Goal: Find specific page/section: Find specific page/section

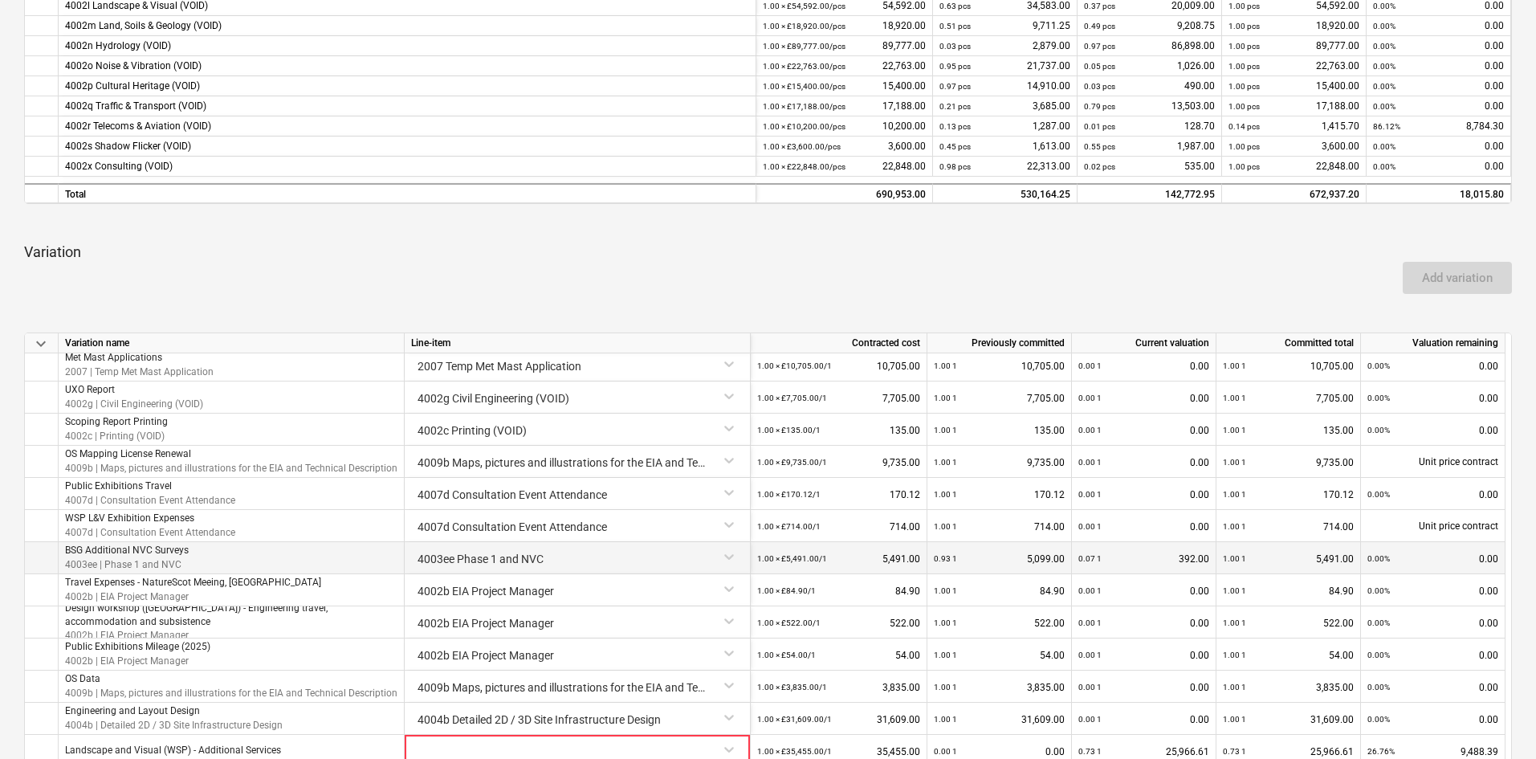
scroll to position [803, 0]
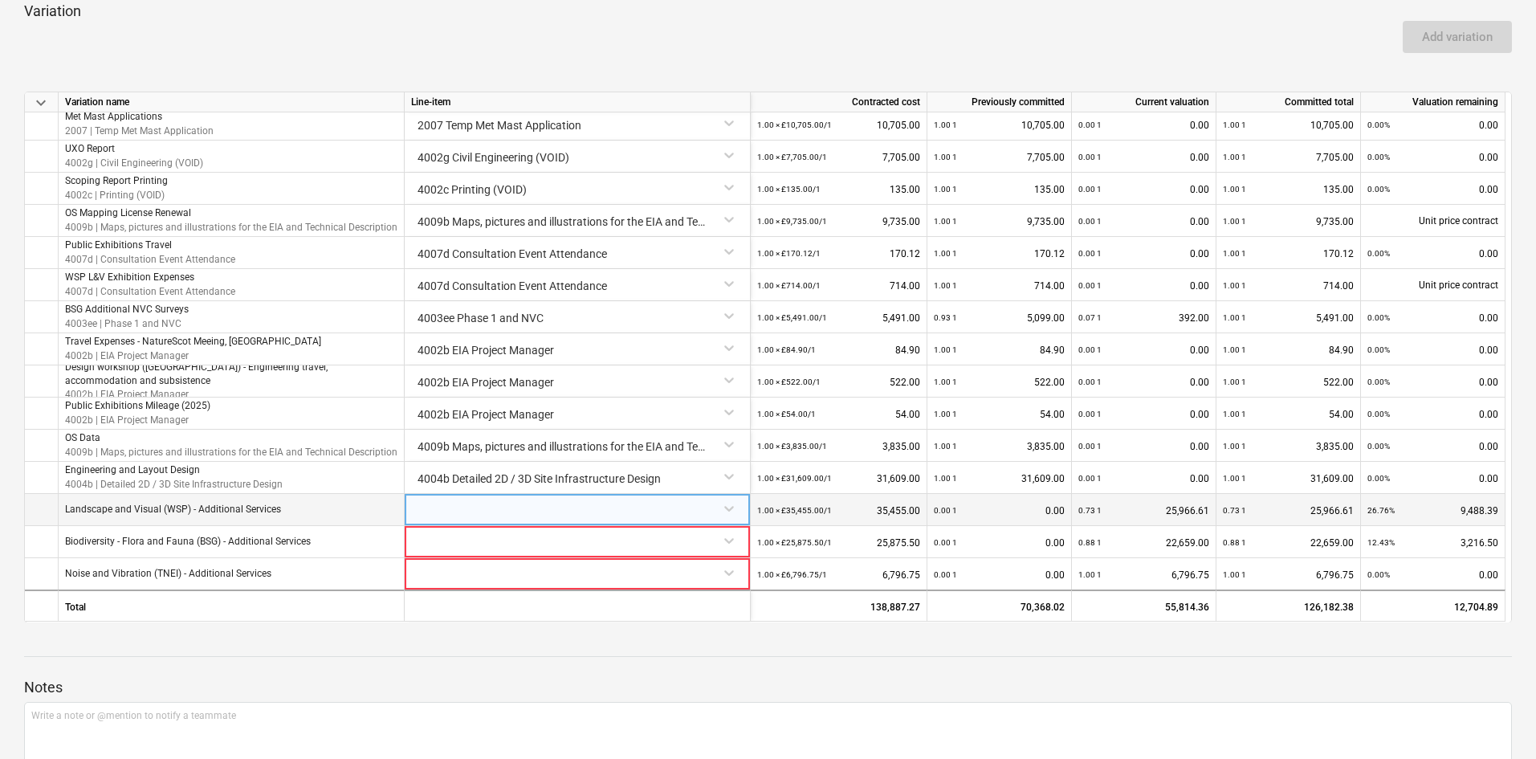
click at [726, 505] on div at bounding box center [577, 508] width 332 height 28
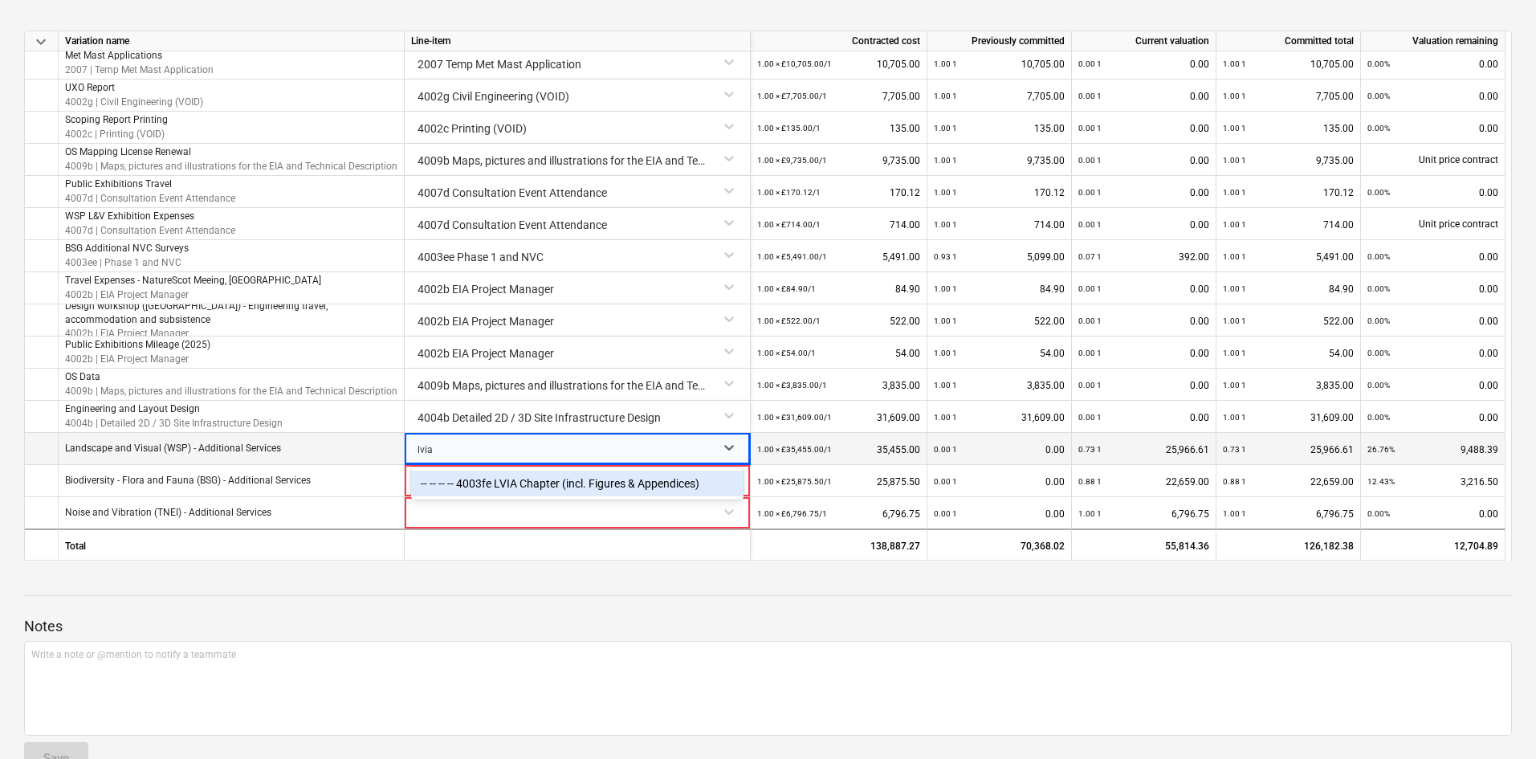
scroll to position [903, 0]
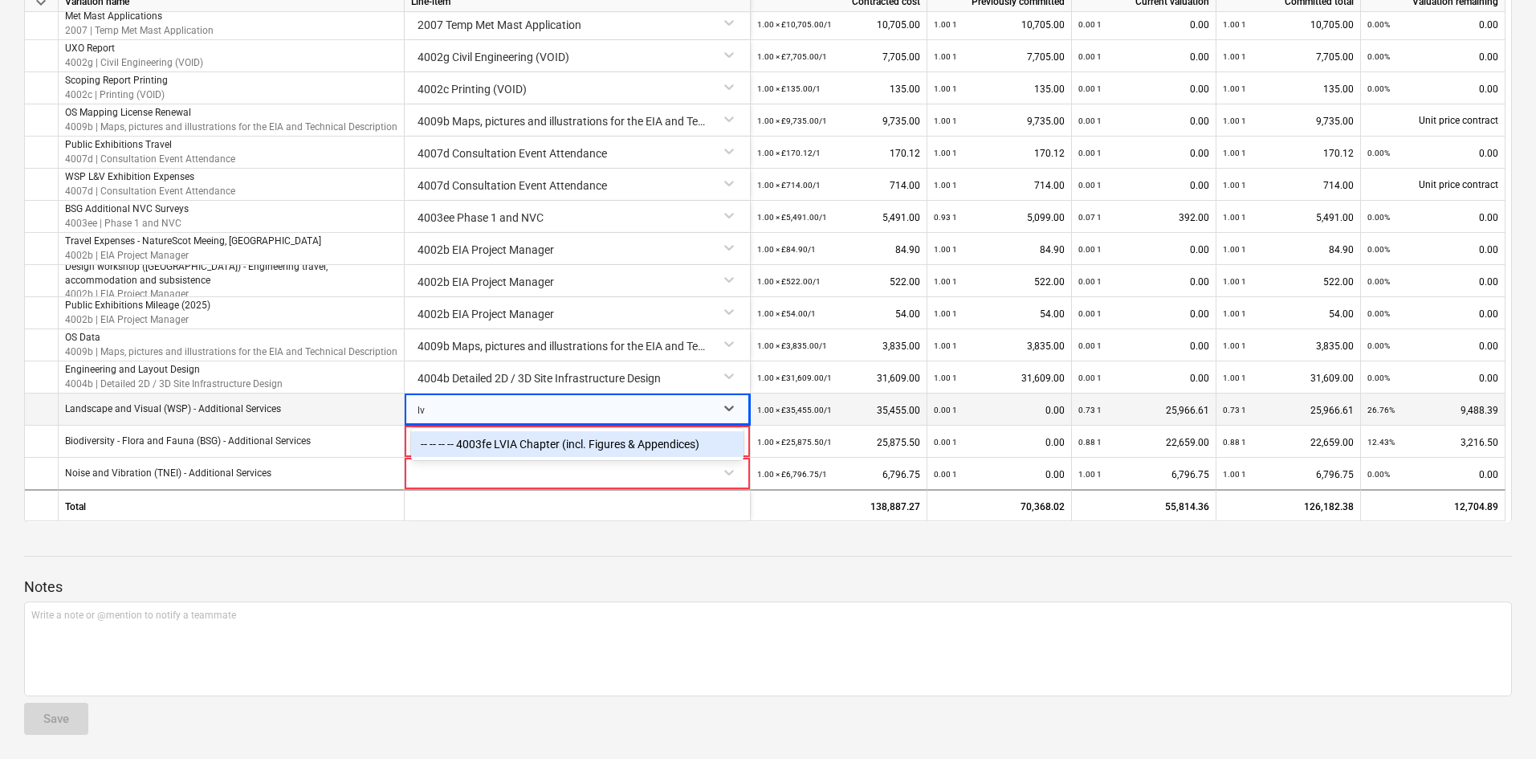
type input "l"
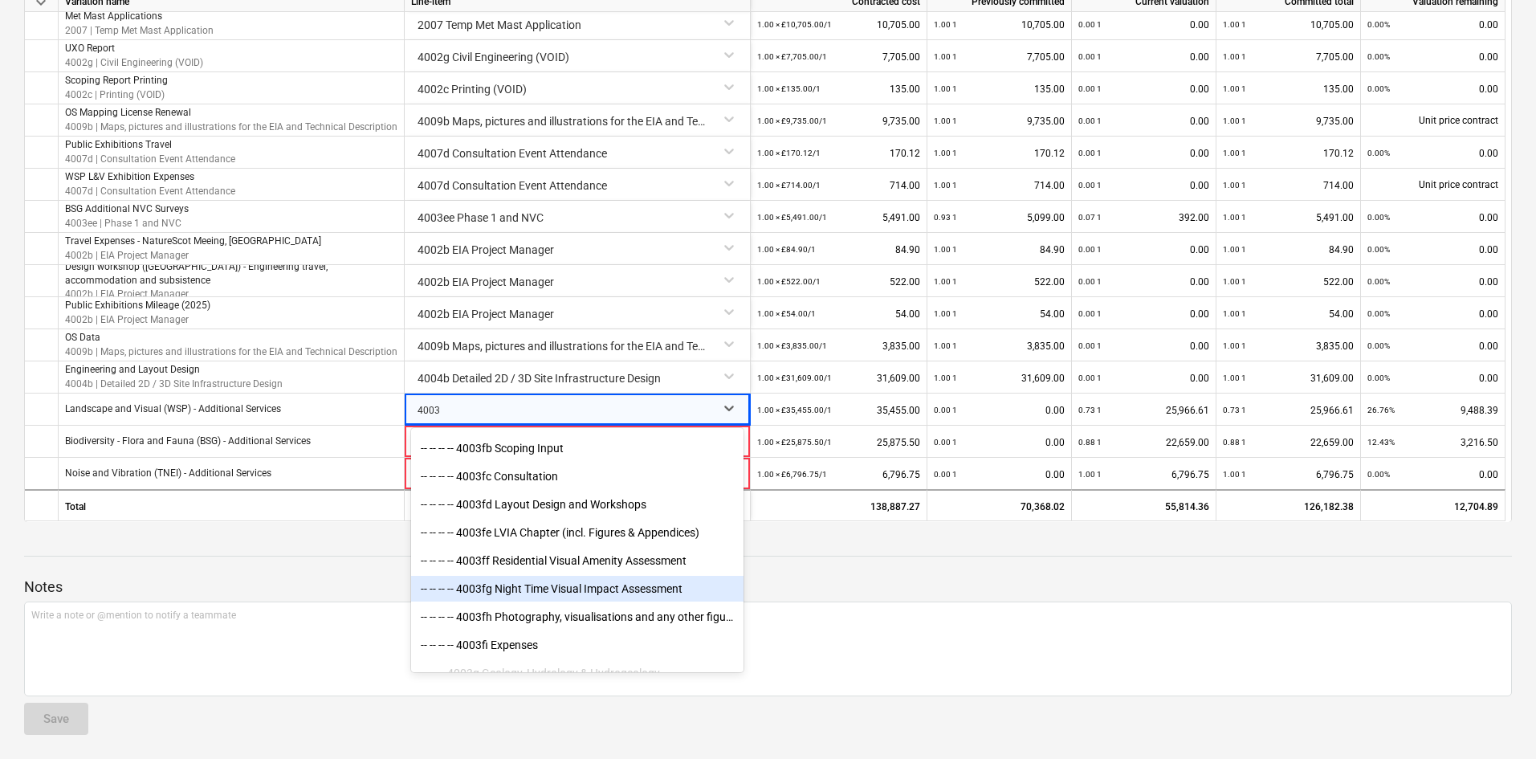
scroll to position [1204, 0]
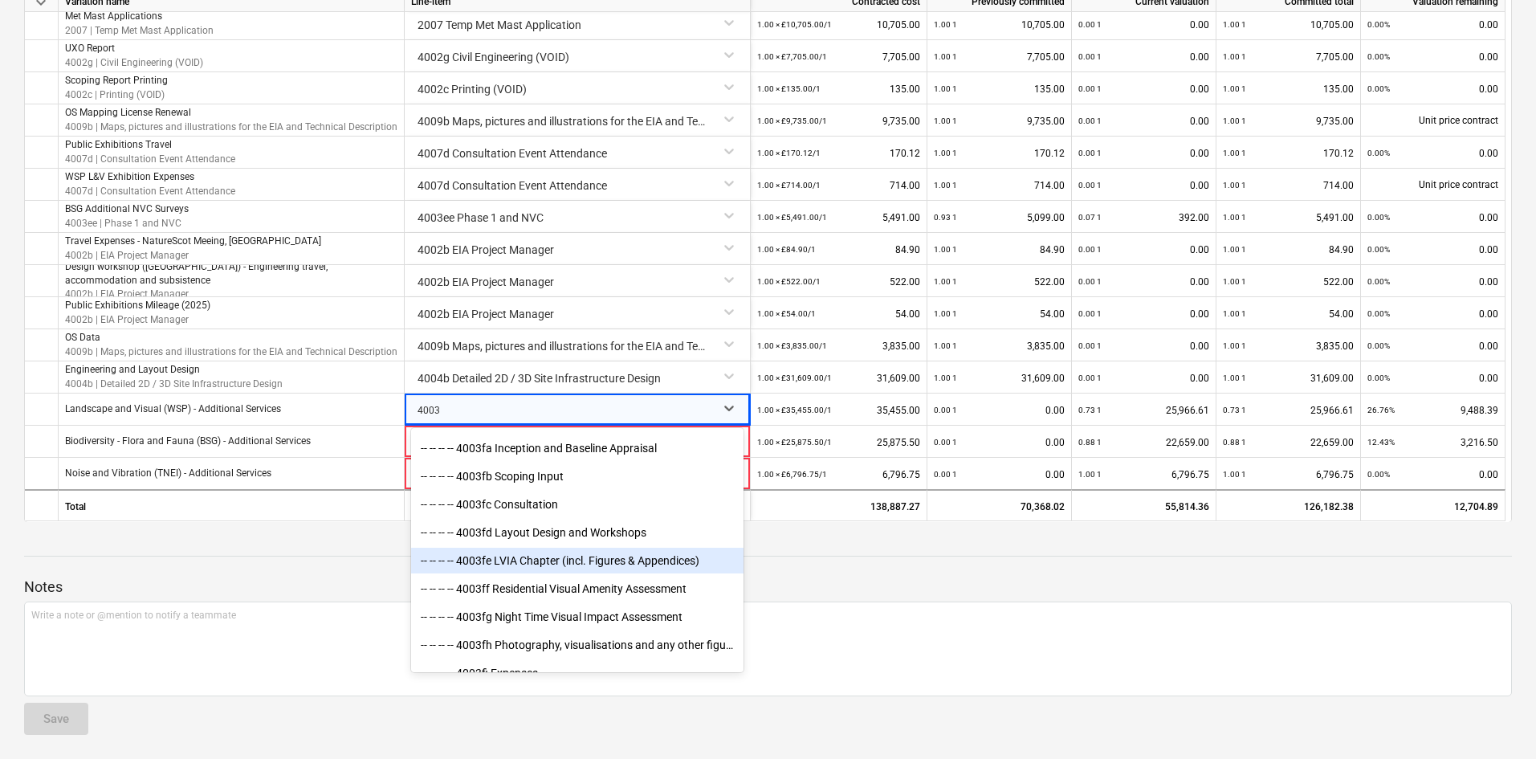
type input "4003"
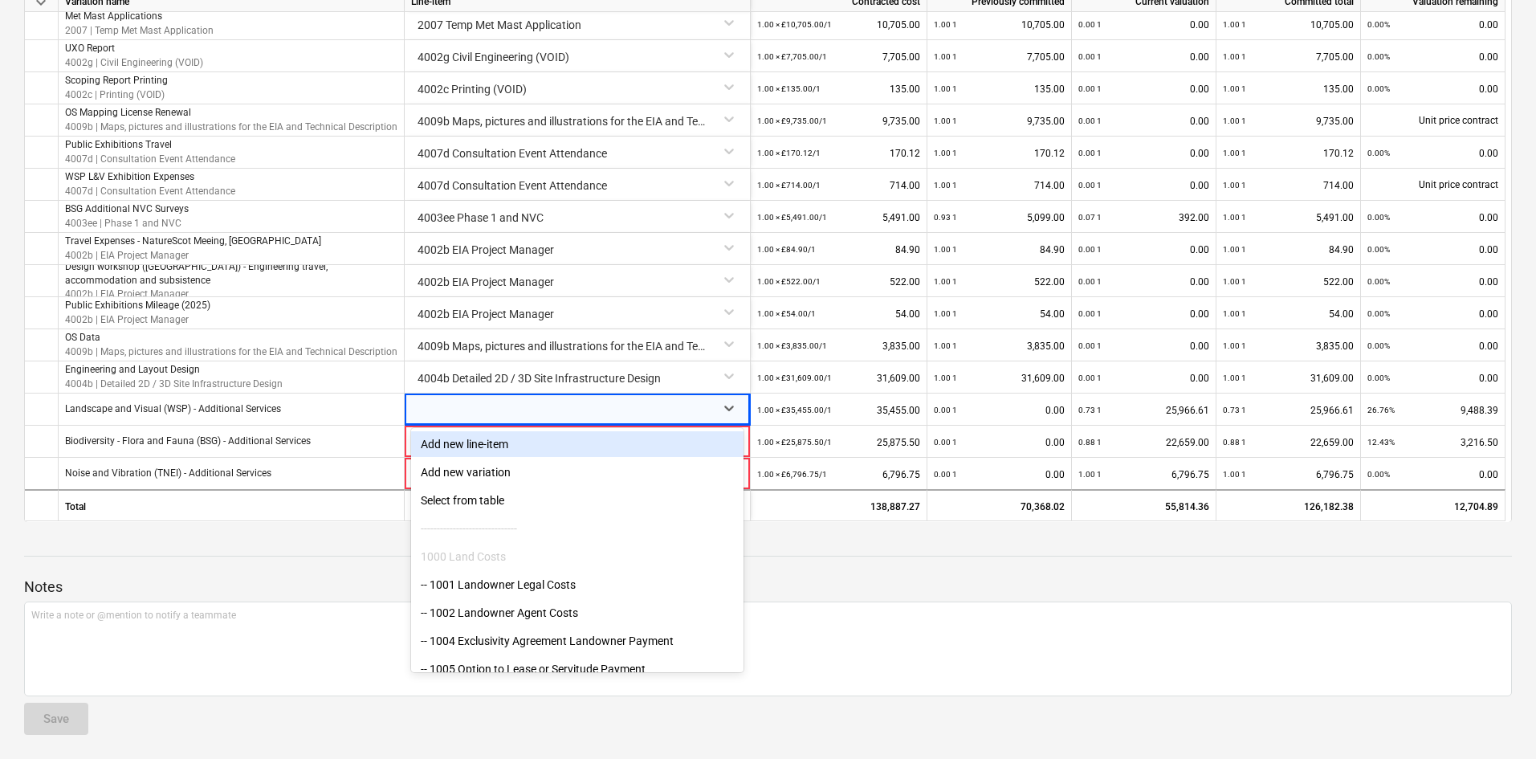
click at [264, 555] on div "Notes Write a note or @mention to notify a teammate ﻿ Save" at bounding box center [768, 641] width 1488 height 213
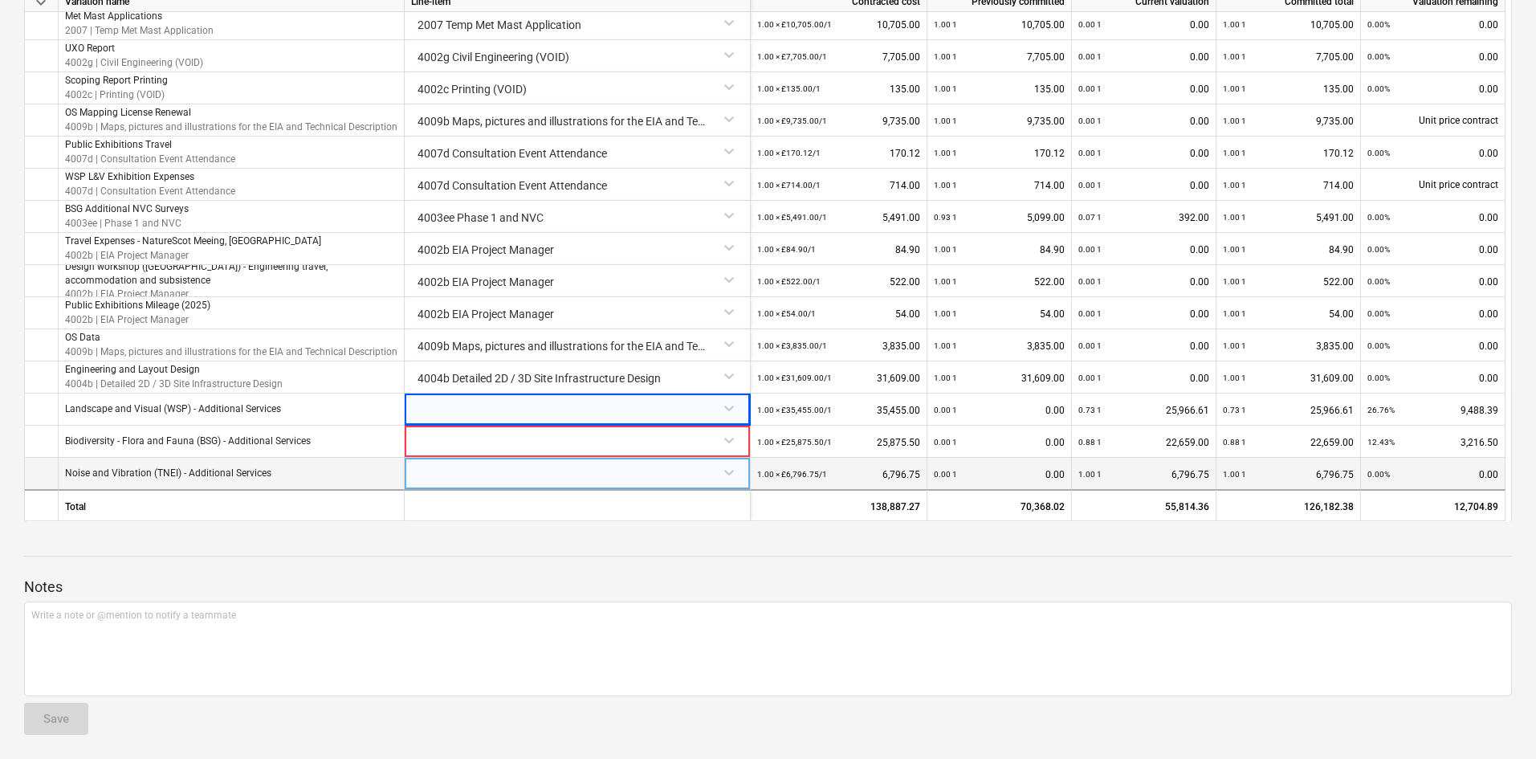
click at [476, 482] on div at bounding box center [577, 472] width 332 height 28
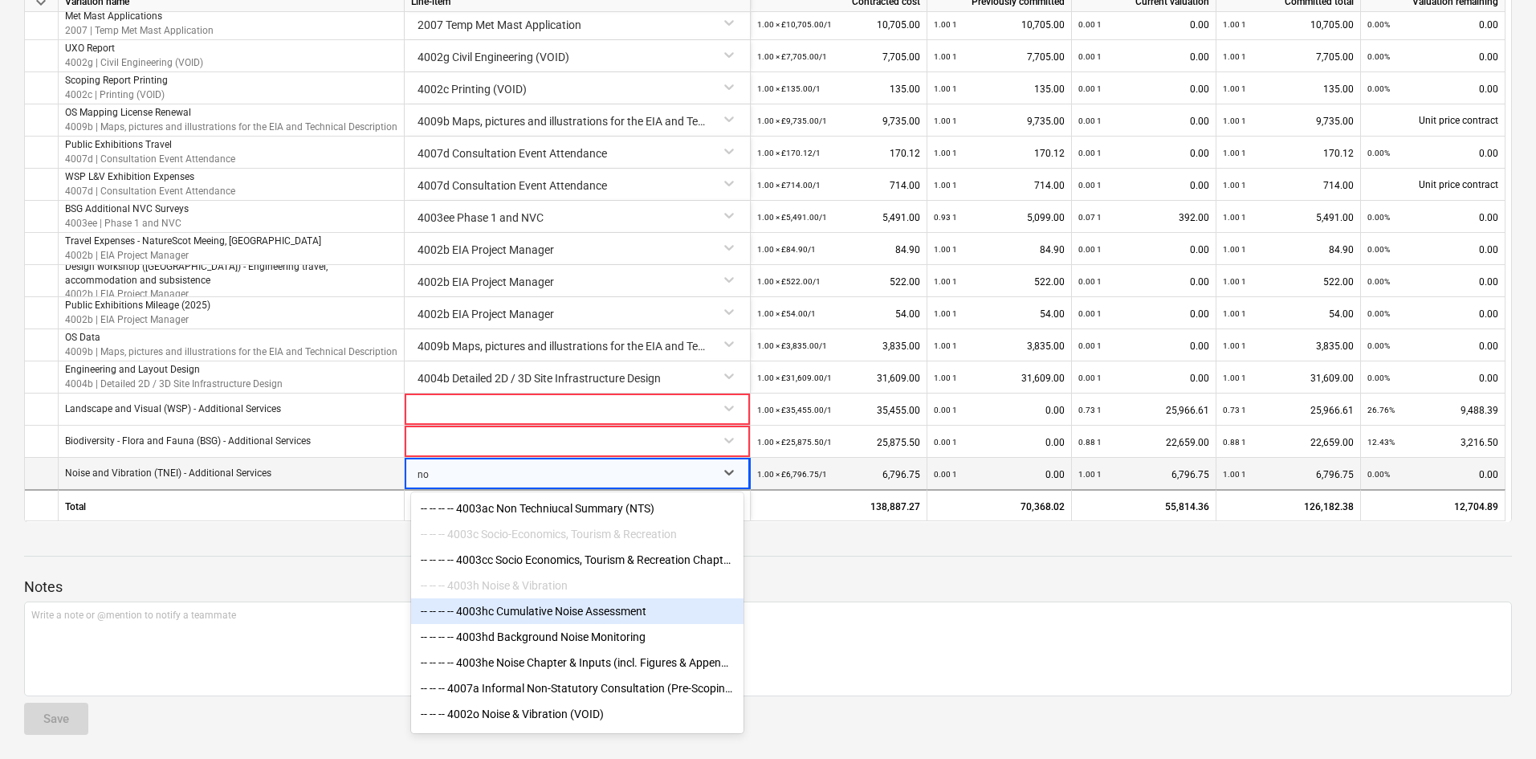
type input "n"
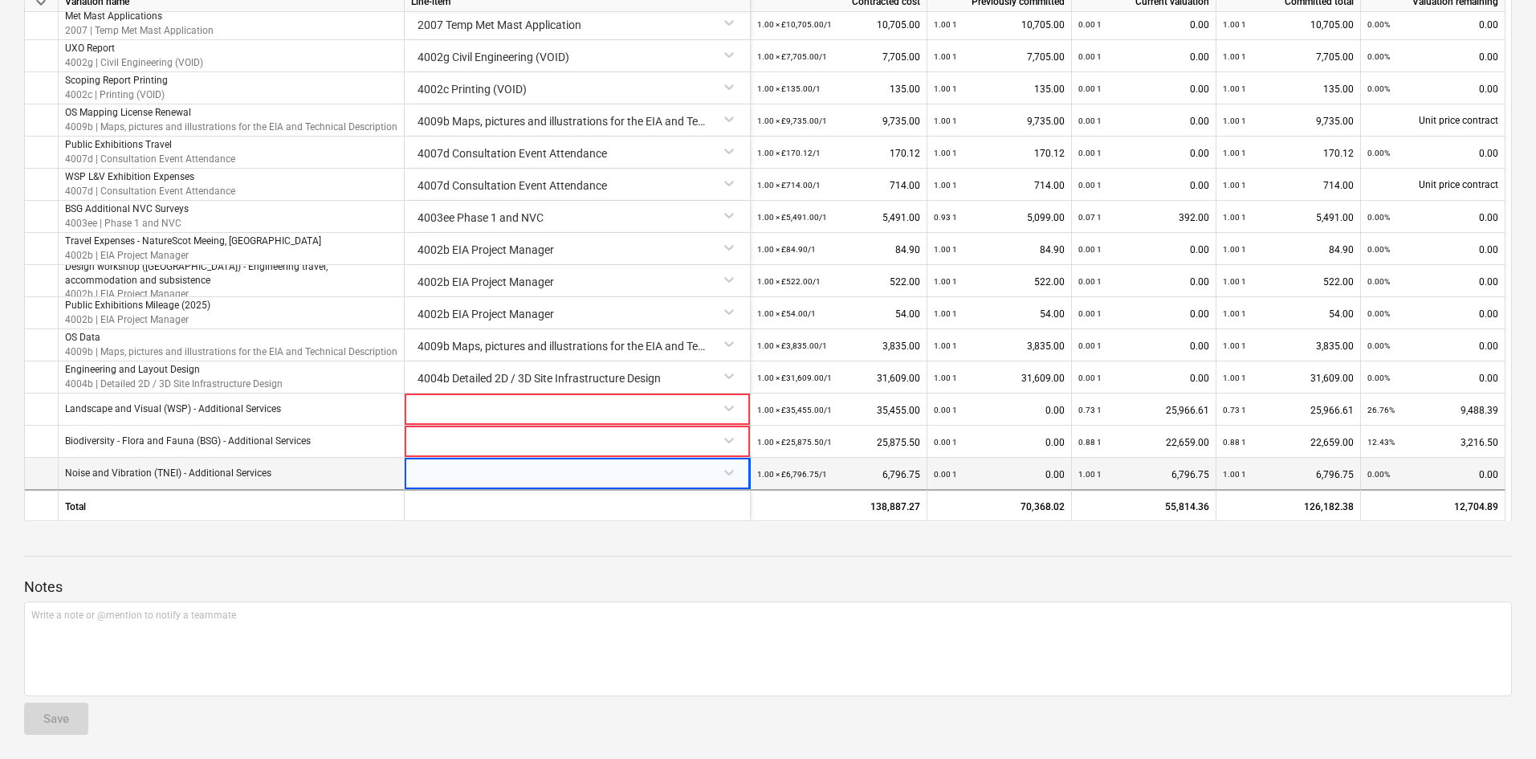
click at [869, 568] on div at bounding box center [768, 570] width 1488 height 13
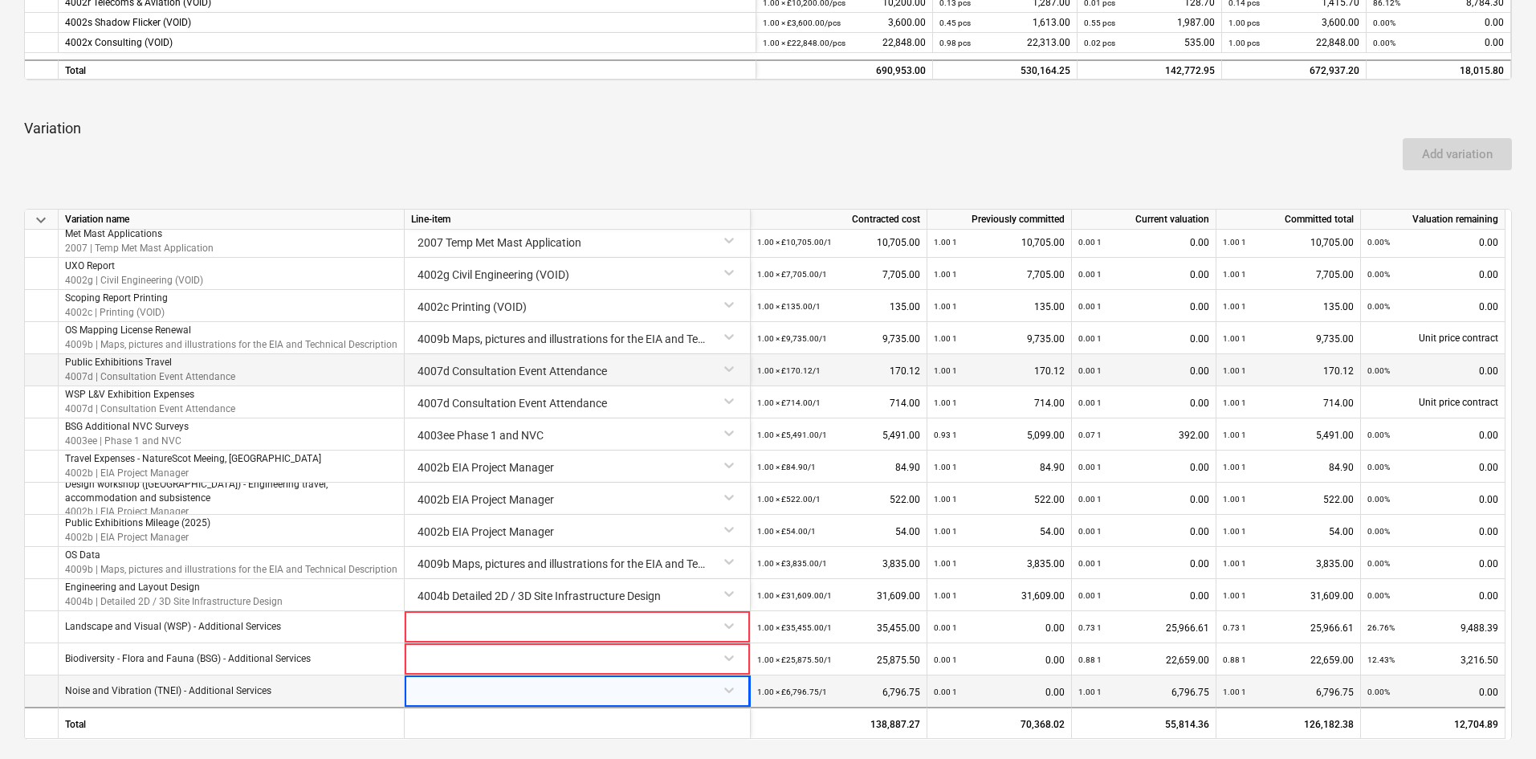
scroll to position [723, 0]
